Goal: Check status: Check status

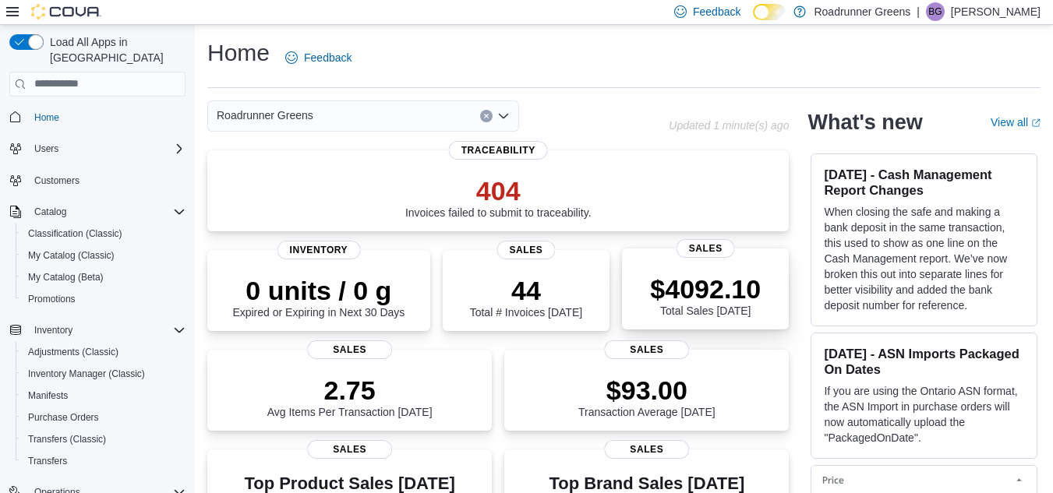
click at [747, 294] on p "$4092.10" at bounding box center [705, 289] width 111 height 31
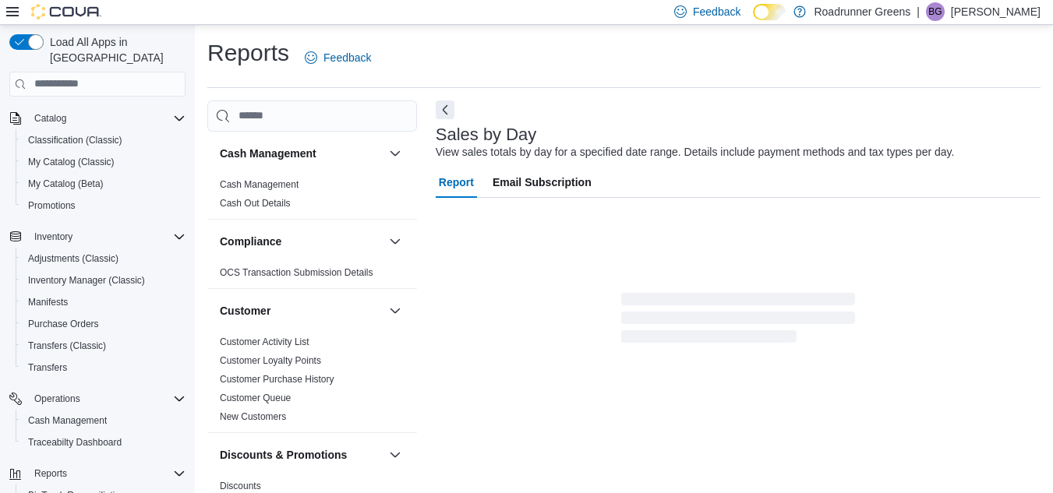
scroll to position [244, 0]
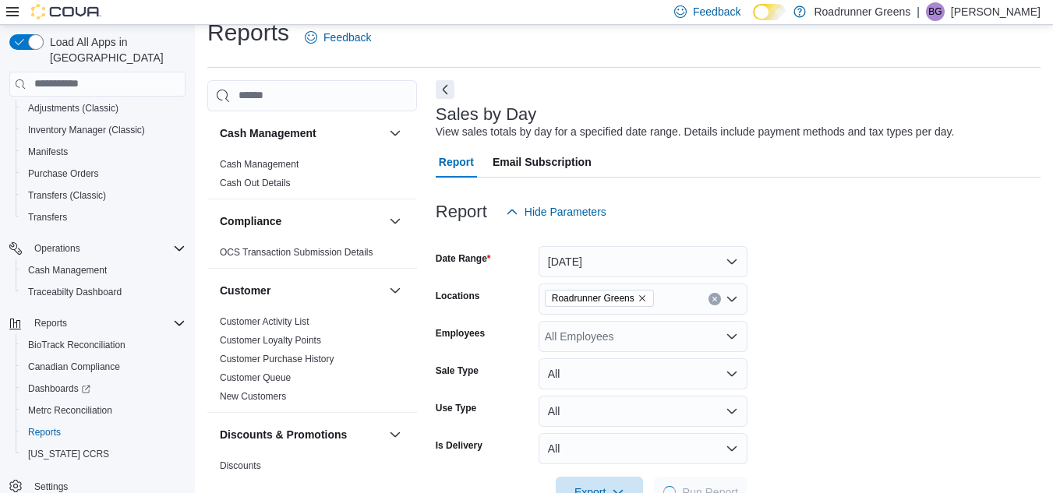
scroll to position [36, 0]
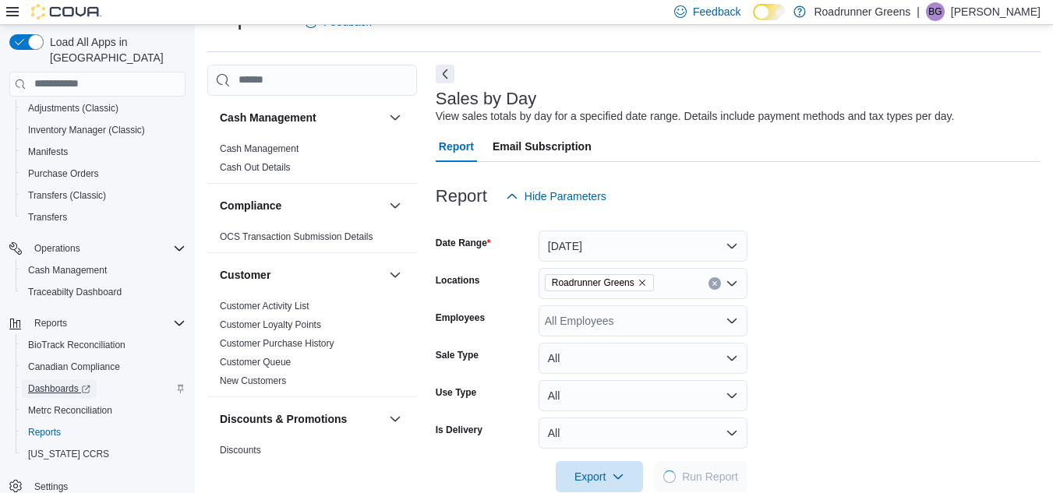
click at [62, 383] on span "Dashboards" at bounding box center [59, 389] width 62 height 12
